Goal: Check status: Check status

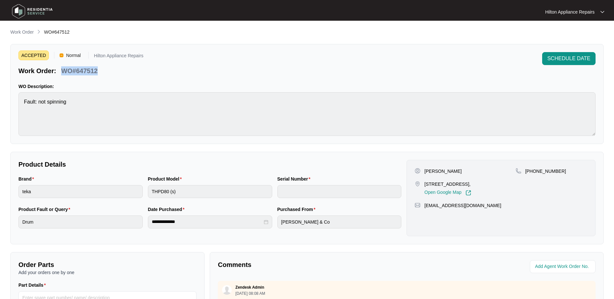
click at [114, 66] on div "Work Order: WO#647512" at bounding box center [80, 69] width 125 height 11
drag, startPoint x: 107, startPoint y: 72, endPoint x: 61, endPoint y: 70, distance: 46.7
click at [61, 70] on div "Work Order: WO#647512" at bounding box center [80, 69] width 125 height 11
copy p "WO#647512"
click at [549, 266] on input "string" at bounding box center [563, 267] width 57 height 8
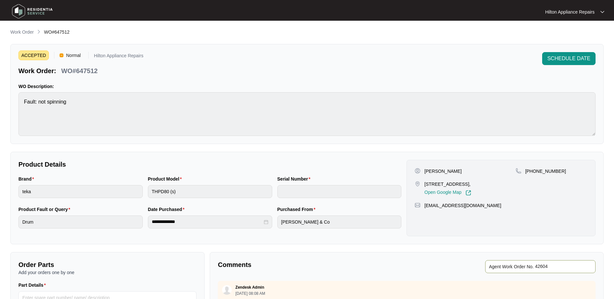
type input "42604"
click at [19, 30] on p "Work Order" at bounding box center [21, 32] width 23 height 6
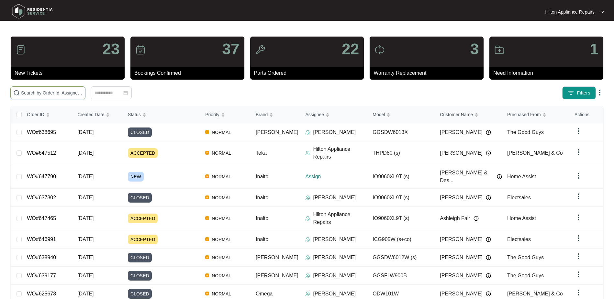
click at [40, 94] on input "text" at bounding box center [52, 92] width 62 height 7
paste input "647790"
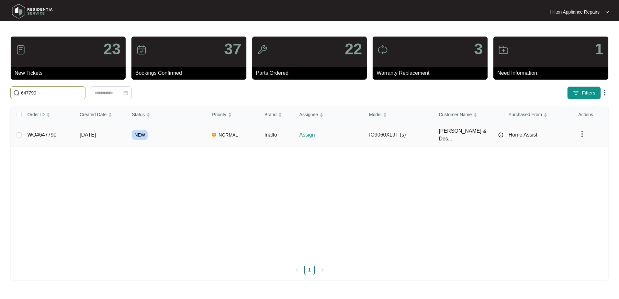
type input "647790"
click at [89, 132] on span "[DATE]" at bounding box center [88, 135] width 16 height 6
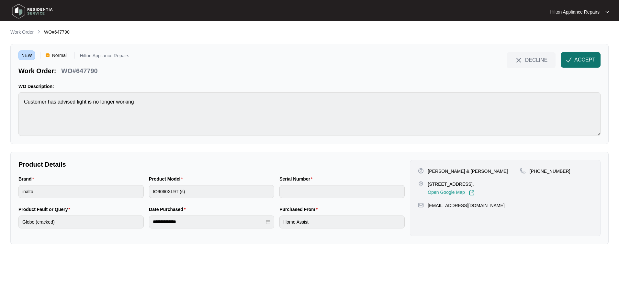
click at [580, 61] on span "ACCEPT" at bounding box center [585, 60] width 21 height 8
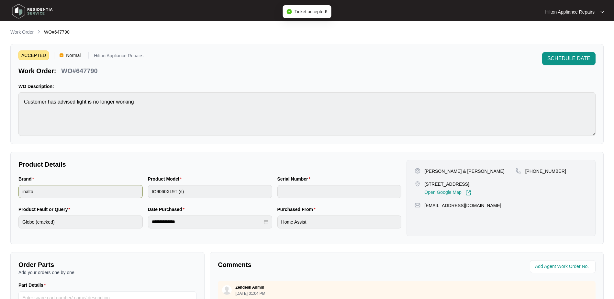
click at [128, 191] on div "Brand inalto Product Model IO9060XL9T (s) Serial Number" at bounding box center [210, 191] width 388 height 30
drag, startPoint x: 457, startPoint y: 185, endPoint x: 424, endPoint y: 183, distance: 33.1
click at [424, 183] on div "[STREET_ADDRESS], Open Google Map" at bounding box center [465, 188] width 101 height 15
copy p "[STREET_ADDRESS]"
drag, startPoint x: 470, startPoint y: 173, endPoint x: 422, endPoint y: 173, distance: 47.9
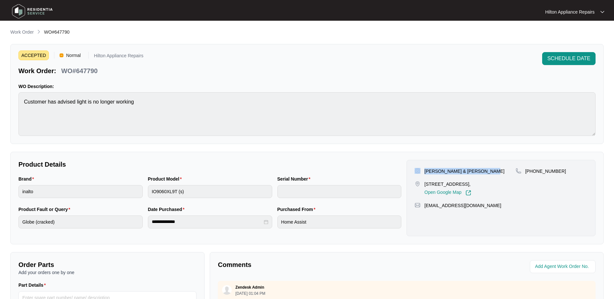
click at [422, 173] on div "[PERSON_NAME] & [PERSON_NAME]" at bounding box center [465, 171] width 101 height 6
copy div "[PERSON_NAME] & [PERSON_NAME]"
drag, startPoint x: 559, startPoint y: 172, endPoint x: 534, endPoint y: 173, distance: 25.0
click at [534, 173] on div "[PHONE_NUMBER]" at bounding box center [552, 171] width 72 height 6
copy p "449272223"
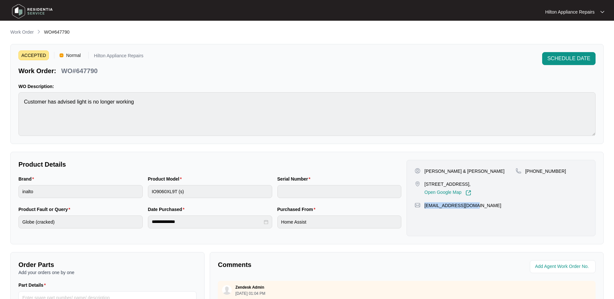
drag, startPoint x: 465, startPoint y: 205, endPoint x: 425, endPoint y: 204, distance: 39.9
click at [425, 204] on div "[EMAIL_ADDRESS][DOMAIN_NAME]" at bounding box center [501, 205] width 173 height 6
copy p "[EMAIL_ADDRESS][DOMAIN_NAME]"
click at [105, 190] on div "Brand inalto Product Model IO9060XL9T (s) Serial Number" at bounding box center [210, 191] width 388 height 30
drag, startPoint x: 100, startPoint y: 72, endPoint x: 62, endPoint y: 71, distance: 38.2
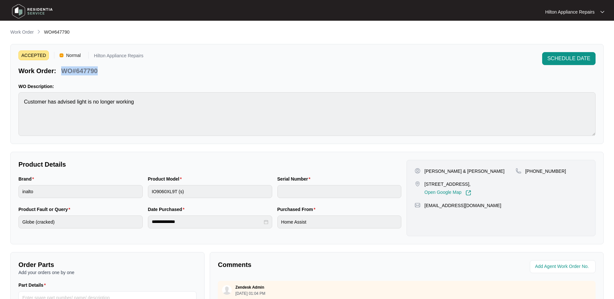
click at [62, 71] on div "Work Order: WO#647790" at bounding box center [80, 69] width 125 height 11
copy p "WO#647790"
click at [551, 267] on input "string" at bounding box center [563, 267] width 57 height 8
type input "42618"
click at [322, 92] on div "WO Description: Customer has advised light is no longer working" at bounding box center [307, 109] width 578 height 53
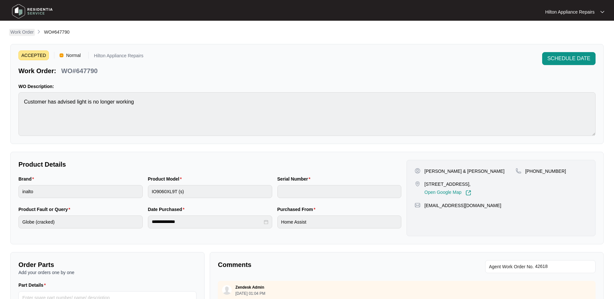
click at [13, 33] on p "Work Order" at bounding box center [21, 32] width 23 height 6
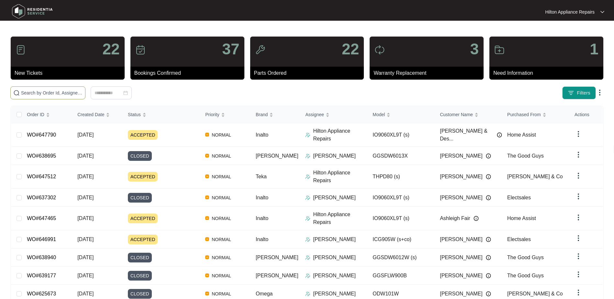
click at [25, 90] on input "text" at bounding box center [52, 92] width 62 height 7
paste input "WO#647512"
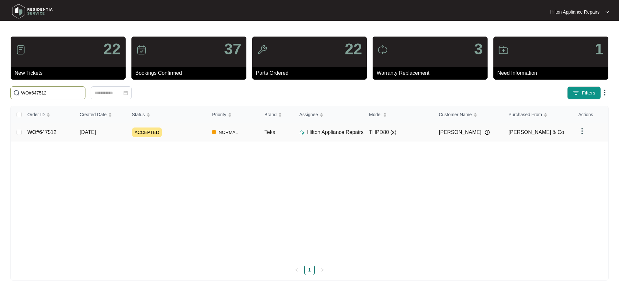
type input "WO#647512"
click at [87, 130] on span "[DATE]" at bounding box center [88, 133] width 16 height 6
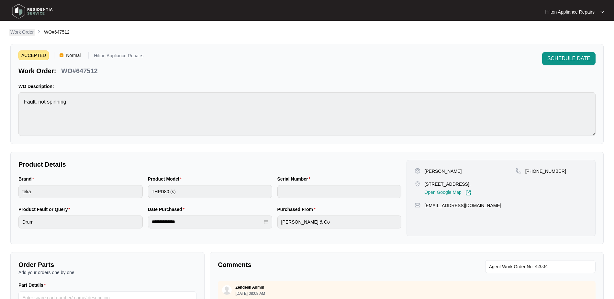
click at [15, 31] on p "Work Order" at bounding box center [21, 32] width 23 height 6
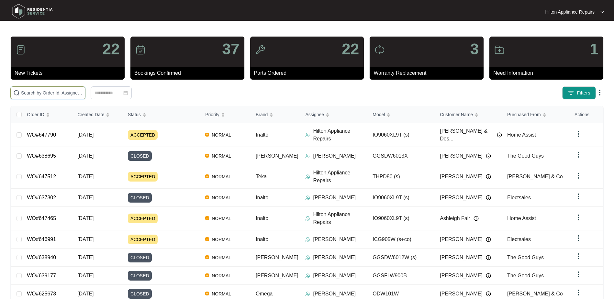
click at [30, 96] on input "text" at bounding box center [52, 92] width 62 height 7
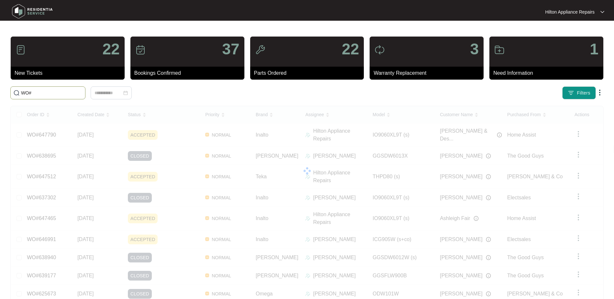
paste input "631350"
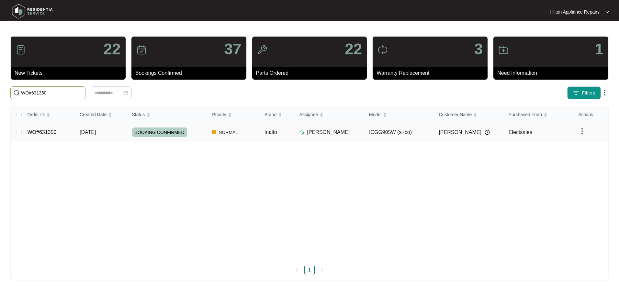
type input "WO#631350"
click at [90, 133] on span "[DATE]" at bounding box center [88, 133] width 16 height 6
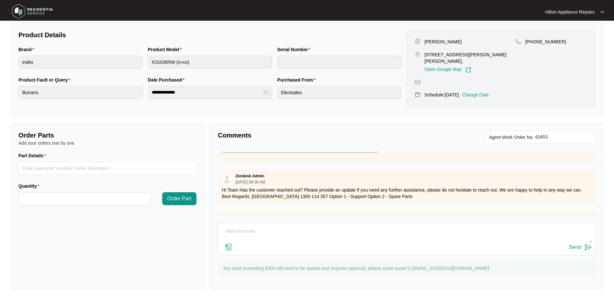
scroll to position [216, 0]
